Goal: Task Accomplishment & Management: Use online tool/utility

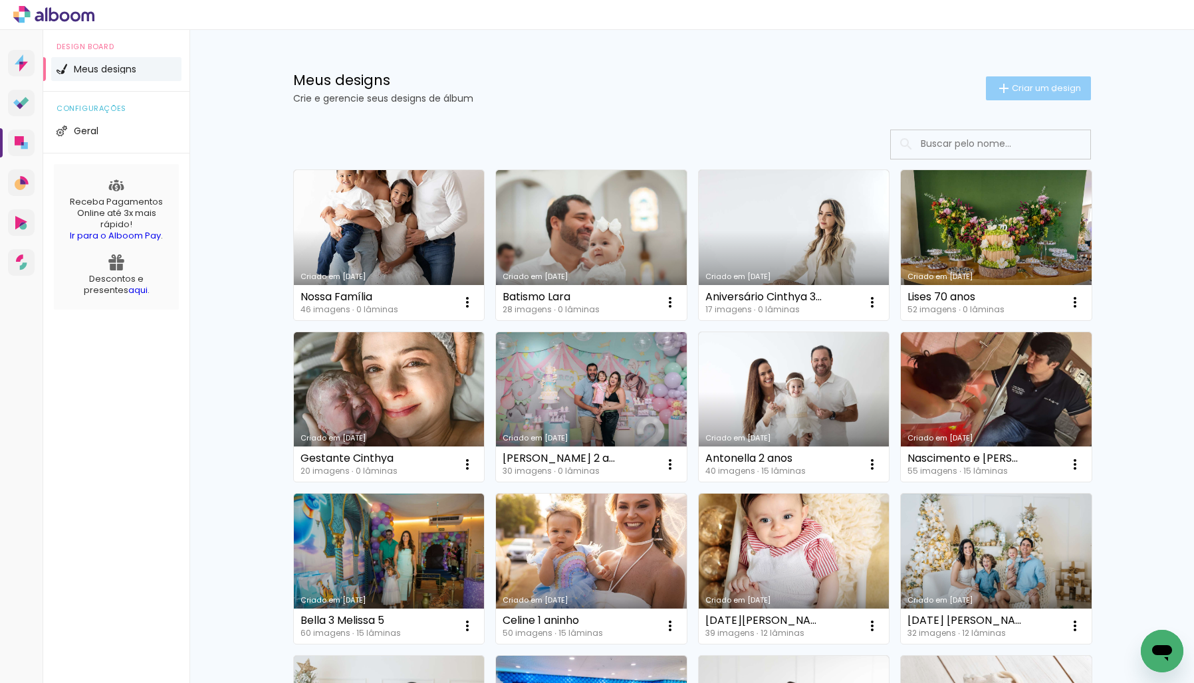
click at [1051, 90] on span "Criar um design" at bounding box center [1046, 88] width 69 height 9
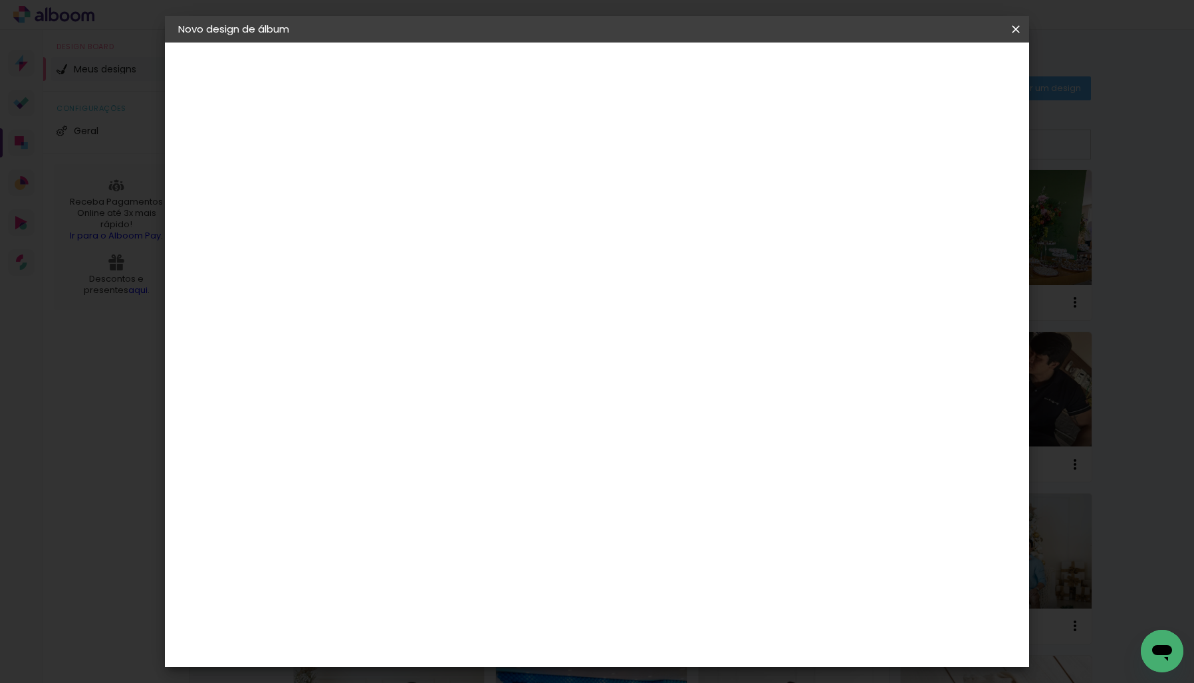
click at [396, 182] on input at bounding box center [396, 178] width 0 height 21
type input "Newborn [PERSON_NAME]"
type paper-input "Newborn [PERSON_NAME]"
click at [0, 0] on slot "Avançar" at bounding box center [0, 0] width 0 height 0
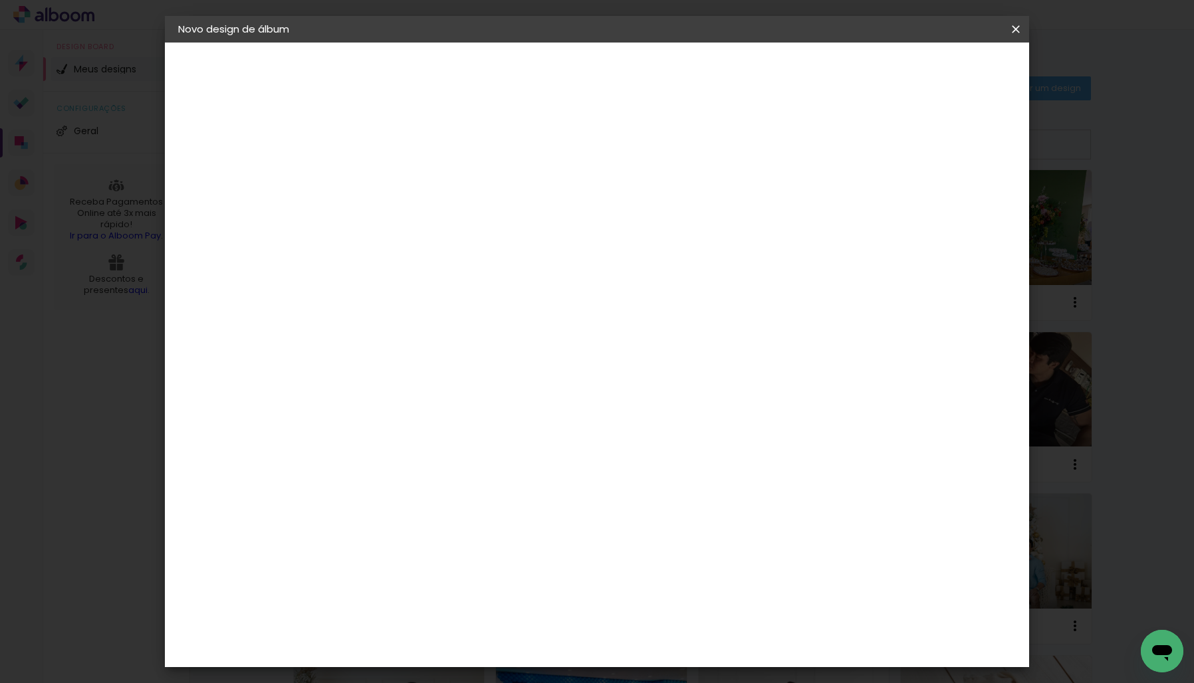
click at [449, 459] on div "DreambooksPro" at bounding box center [430, 464] width 86 height 11
click at [644, 61] on paper-button "Avançar" at bounding box center [611, 70] width 65 height 23
click at [447, 223] on input "text" at bounding box center [422, 231] width 52 height 21
click at [729, 225] on paper-item "Álbum" at bounding box center [684, 220] width 266 height 27
type input "Álbum"
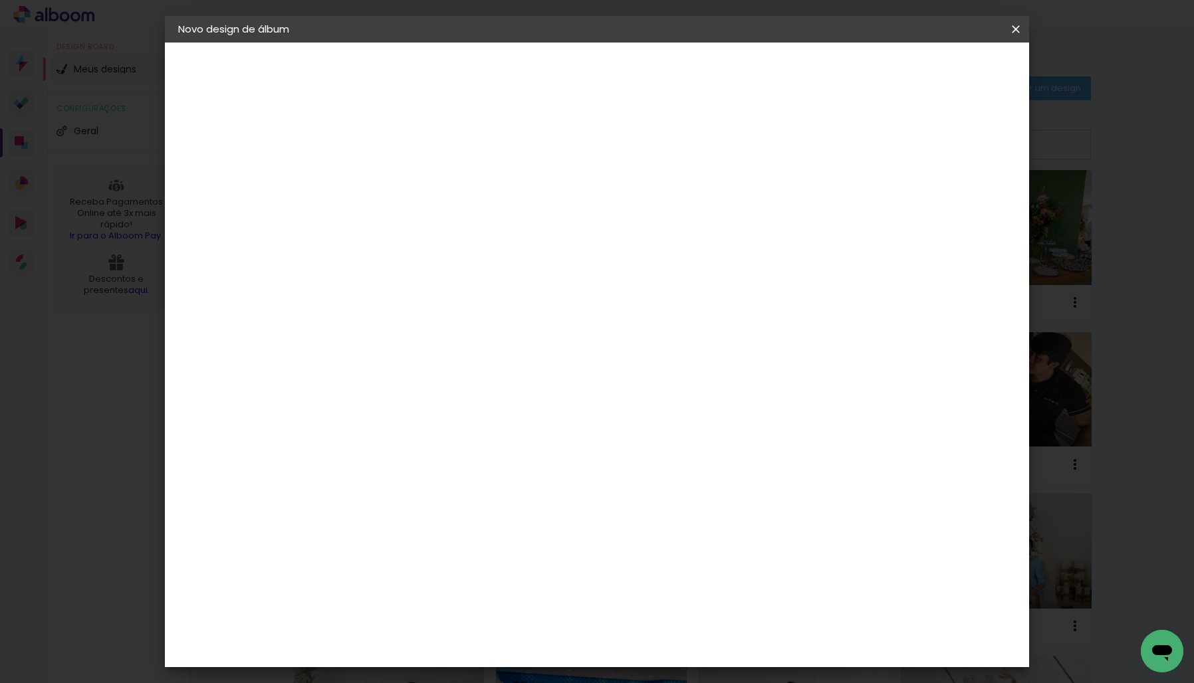
scroll to position [193, 0]
click at [485, 411] on span "25 × 25" at bounding box center [455, 424] width 62 height 27
click at [0, 0] on slot "Avançar" at bounding box center [0, 0] width 0 height 0
click at [943, 69] on span "Iniciar design" at bounding box center [912, 70] width 61 height 9
